Goal: Task Accomplishment & Management: Complete application form

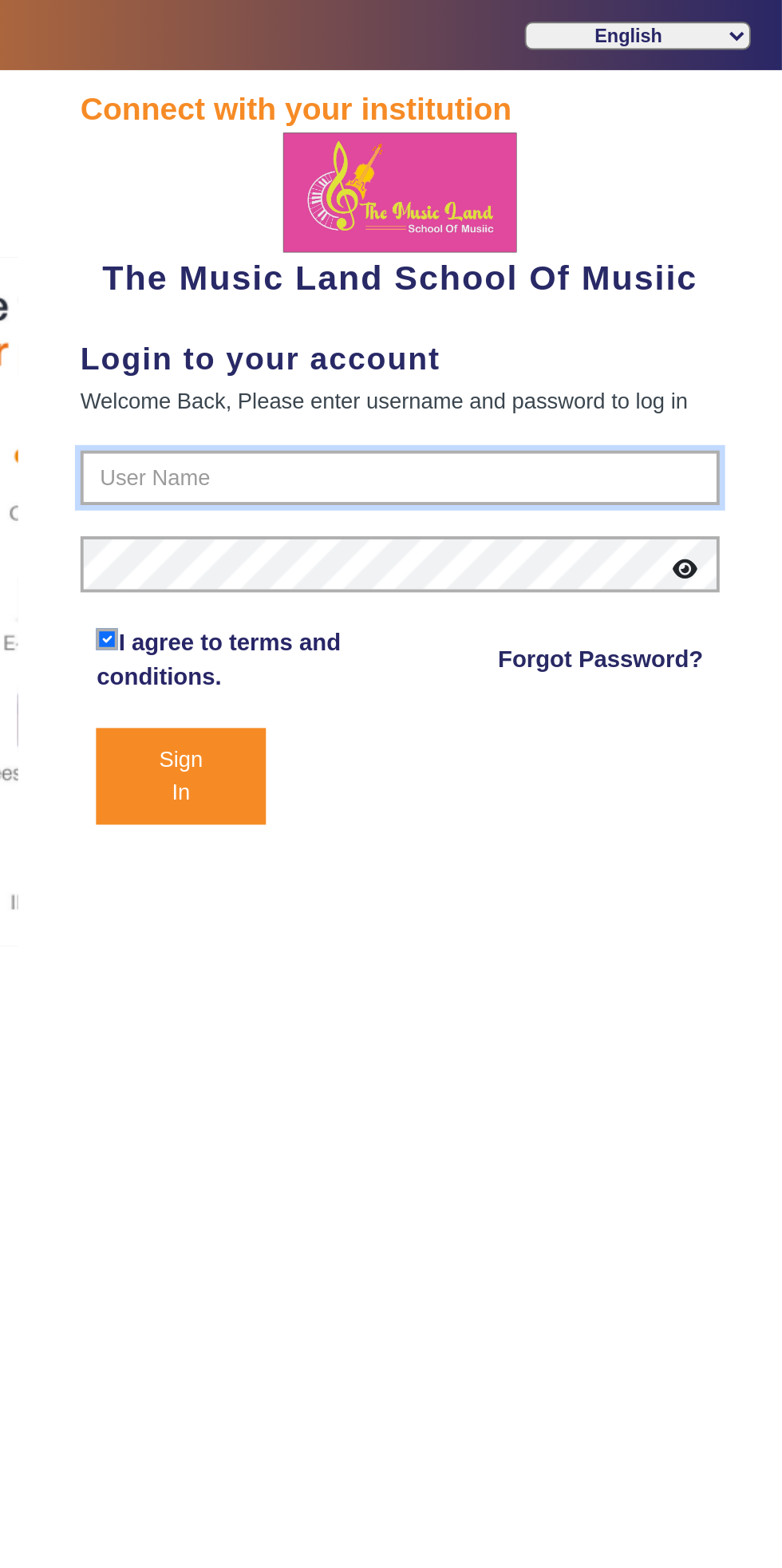
click at [459, 250] on input "text" at bounding box center [586, 245] width 327 height 29
type input "6289307556"
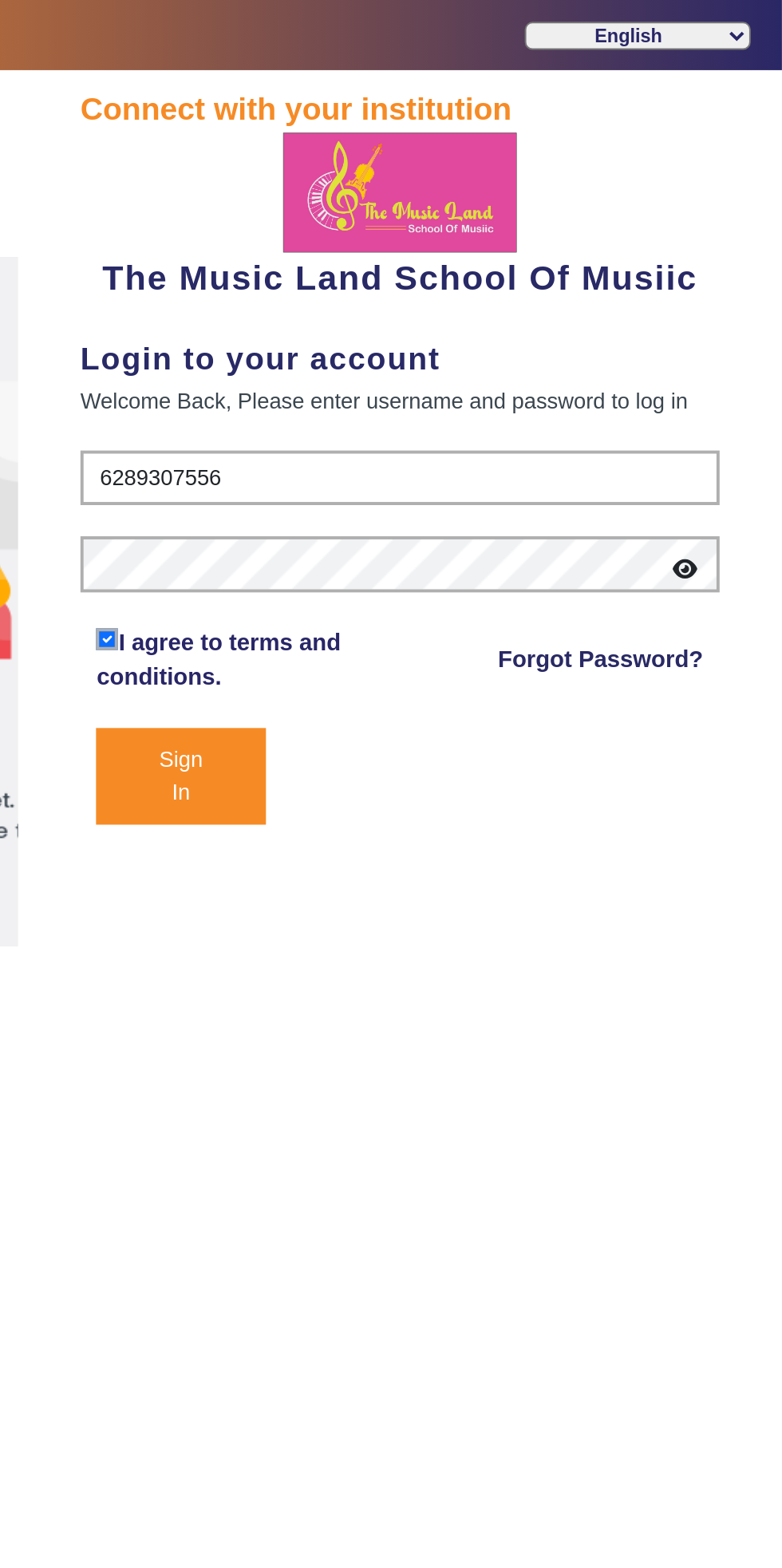
click at [430, 373] on button "Sign In" at bounding box center [473, 397] width 86 height 49
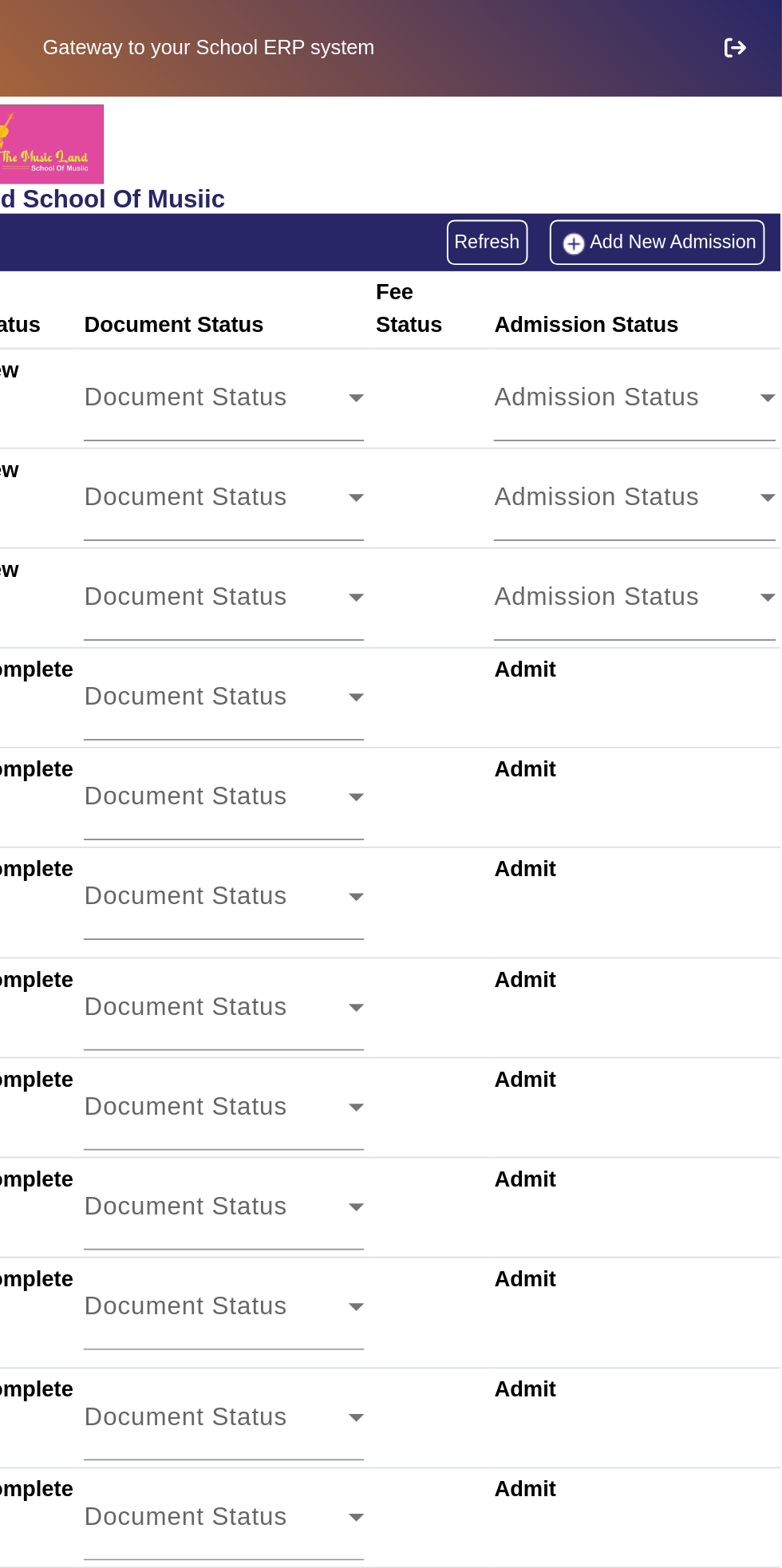
click at [700, 122] on link "Add New Admission" at bounding box center [718, 123] width 110 height 22
